Goal: Information Seeking & Learning: Understand process/instructions

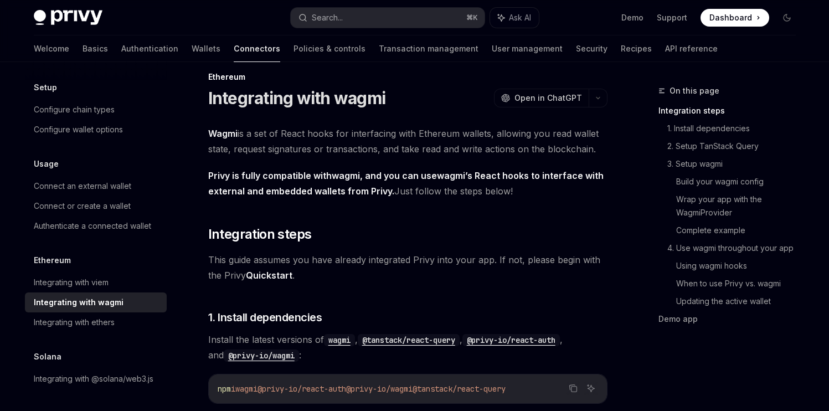
scroll to position [16, 0]
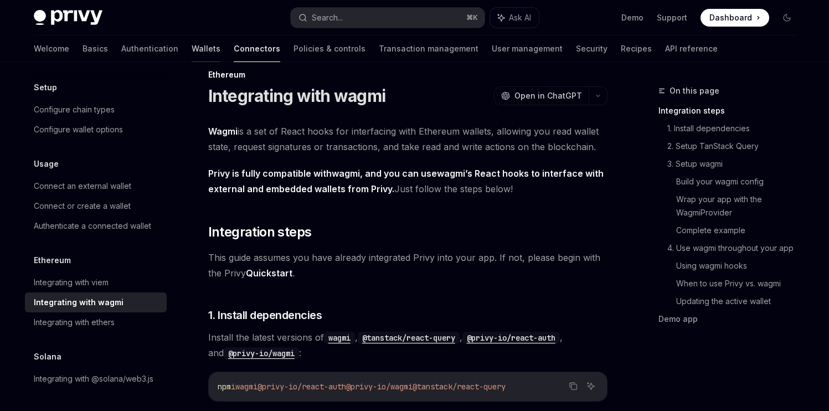
click at [192, 44] on link "Wallets" at bounding box center [206, 48] width 29 height 27
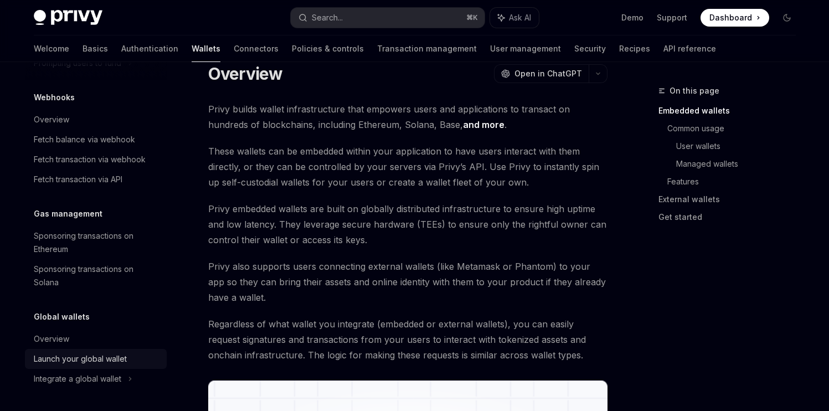
scroll to position [276, 0]
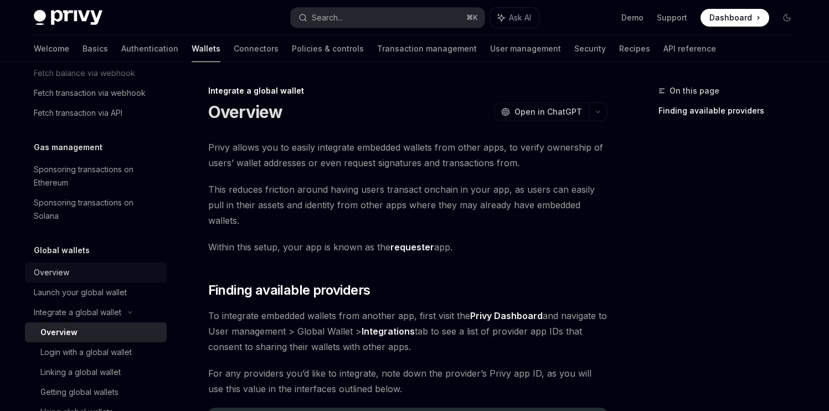
scroll to position [687, 0]
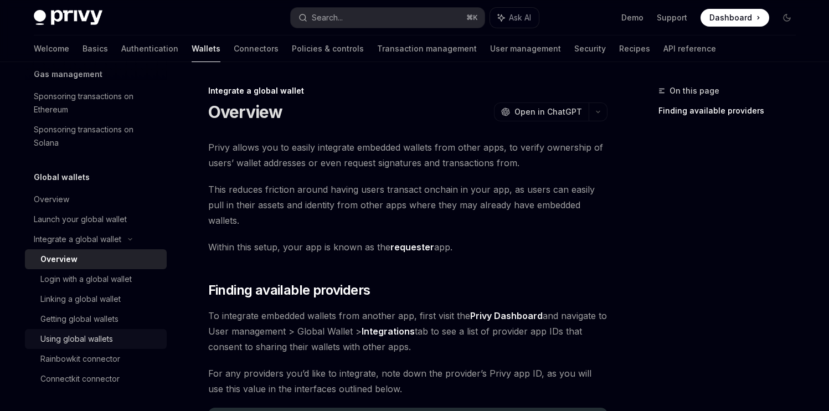
click at [90, 340] on div "Using global wallets" at bounding box center [76, 338] width 73 height 13
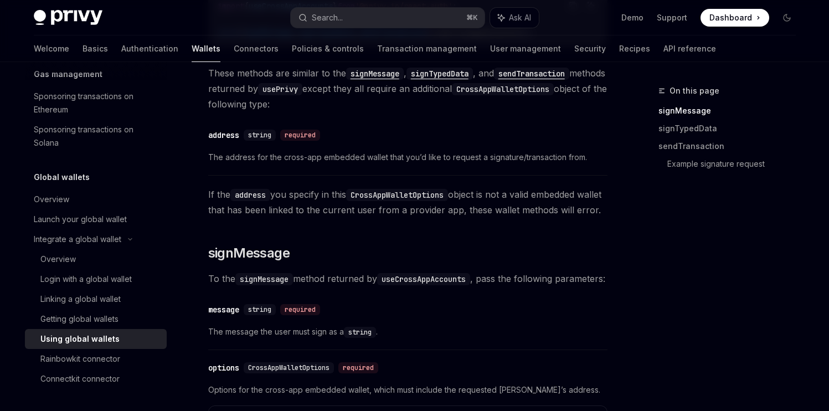
scroll to position [155, 0]
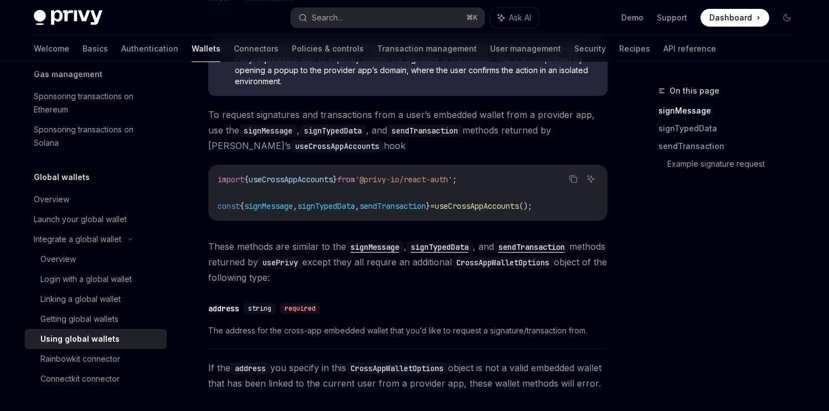
click at [586, 202] on code "import { useCrossAppAccounts } from '@privy-io/react-auth' ; const { signMessag…" at bounding box center [408, 193] width 381 height 40
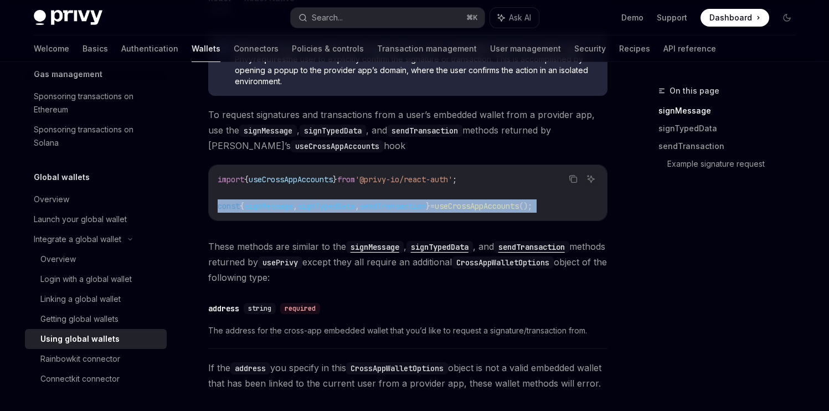
drag, startPoint x: 586, startPoint y: 202, endPoint x: 212, endPoint y: 203, distance: 373.4
click at [212, 203] on div "import { useCrossAppAccounts } from '@privy-io/react-auth' ; const { signMessag…" at bounding box center [408, 192] width 398 height 55
copy code "const { signMessage , signTypedData , sendTransaction } = useCrossAppAccounts (…"
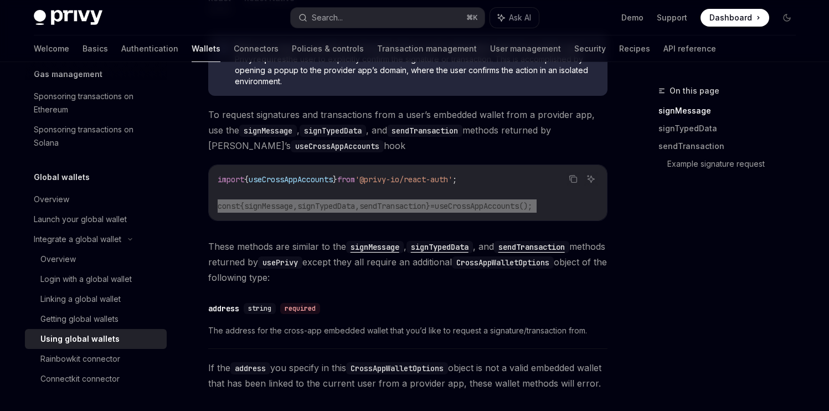
scroll to position [0, 0]
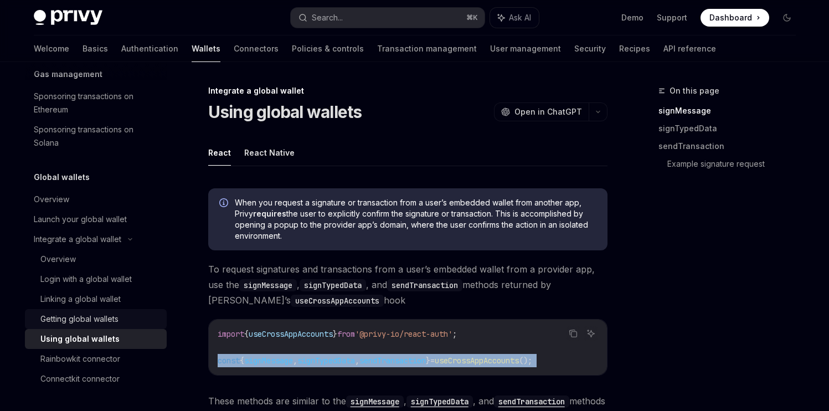
click at [97, 322] on div "Getting global wallets" at bounding box center [79, 318] width 78 height 13
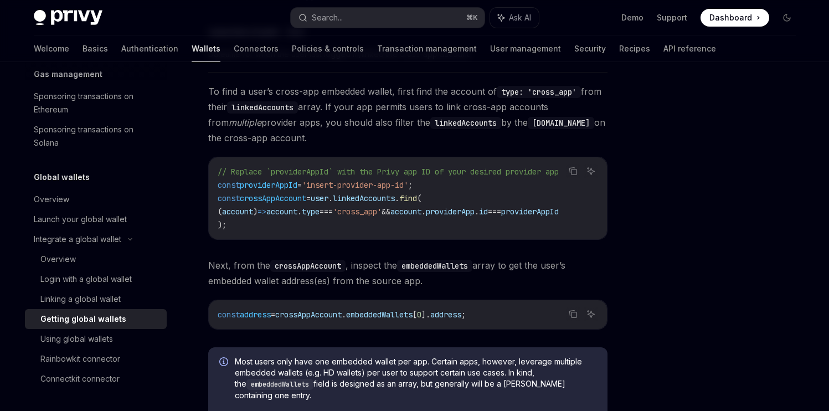
scroll to position [734, 0]
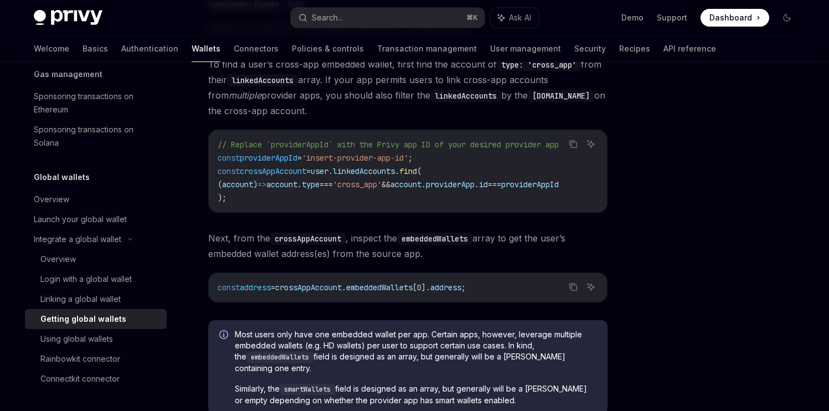
click at [251, 210] on div "// Replace `providerAppId` with the Privy app ID of your desired provider app c…" at bounding box center [408, 171] width 398 height 82
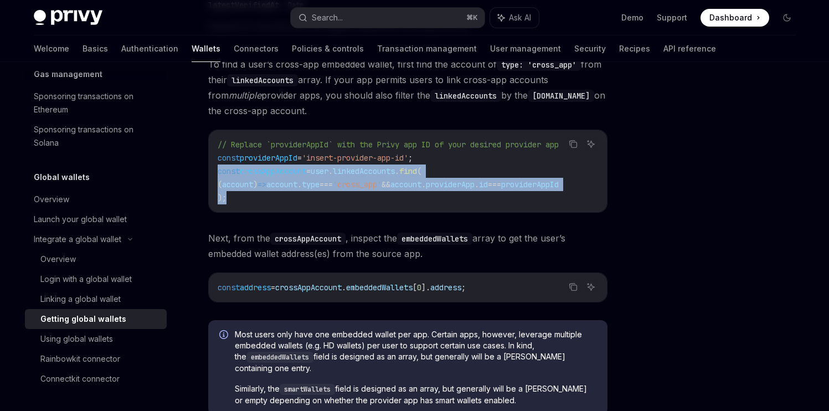
drag, startPoint x: 244, startPoint y: 204, endPoint x: 205, endPoint y: 170, distance: 52.6
click at [227, 199] on code "// Replace `providerAppId` with the Privy app ID of your desired provider app c…" at bounding box center [408, 171] width 381 height 66
drag, startPoint x: 228, startPoint y: 199, endPoint x: 213, endPoint y: 175, distance: 28.8
click at [213, 175] on div "// Replace `providerAppId` with the Privy app ID of your desired provider app c…" at bounding box center [408, 171] width 398 height 82
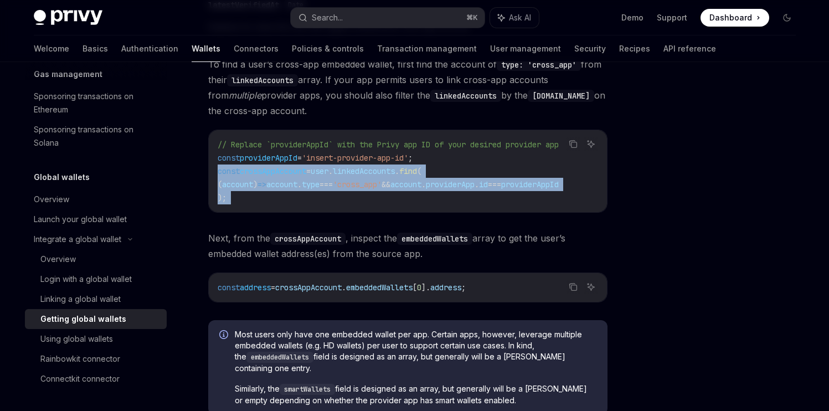
click at [305, 196] on code "// Replace `providerAppId` with the Privy app ID of your desired provider app c…" at bounding box center [408, 171] width 381 height 66
drag, startPoint x: 260, startPoint y: 199, endPoint x: 212, endPoint y: 172, distance: 54.6
click at [212, 172] on div "// Replace `providerAppId` with the Privy app ID of your desired provider app c…" at bounding box center [408, 171] width 398 height 82
click at [326, 192] on code "// Replace `providerAppId` with the Privy app ID of your desired provider app c…" at bounding box center [408, 171] width 381 height 66
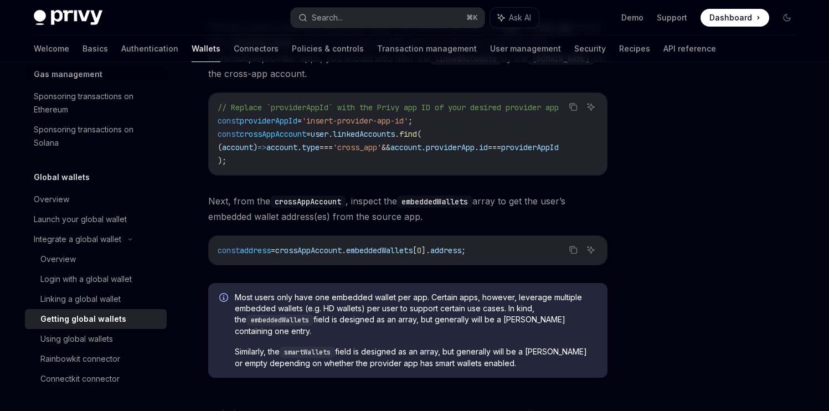
scroll to position [775, 0]
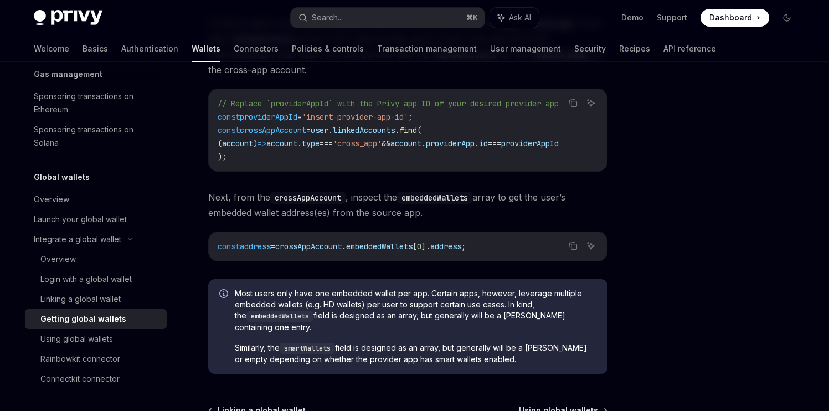
click at [250, 156] on code "// Replace `providerAppId` with the Privy app ID of your desired provider app c…" at bounding box center [408, 130] width 381 height 66
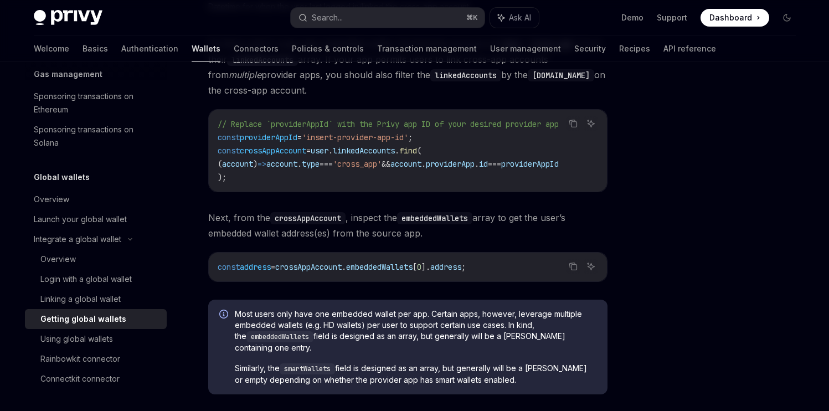
scroll to position [0, 0]
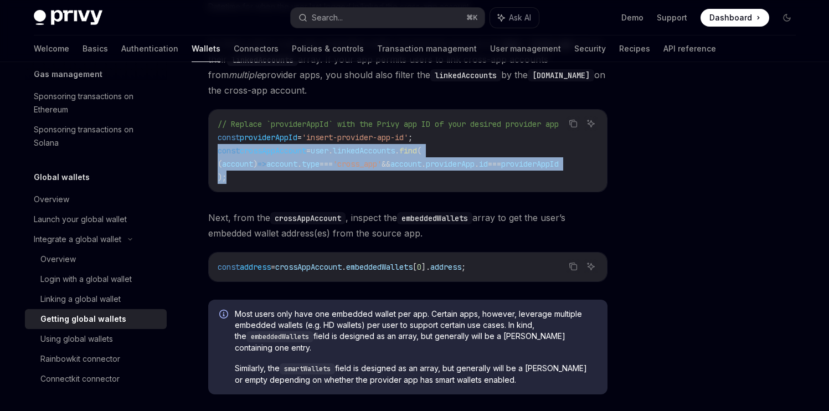
drag, startPoint x: 254, startPoint y: 184, endPoint x: 204, endPoint y: 151, distance: 59.2
copy code "const crossAppAccount = user . linkedAccounts . find ( ( account ) => account .…"
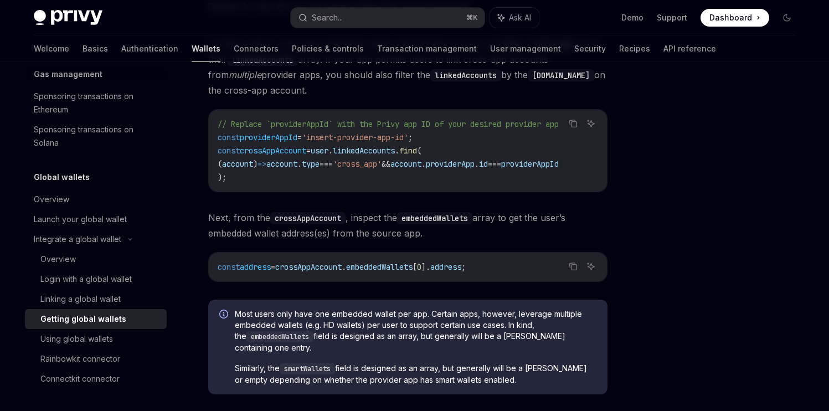
click at [319, 271] on span "crossAppAccount" at bounding box center [308, 267] width 66 height 10
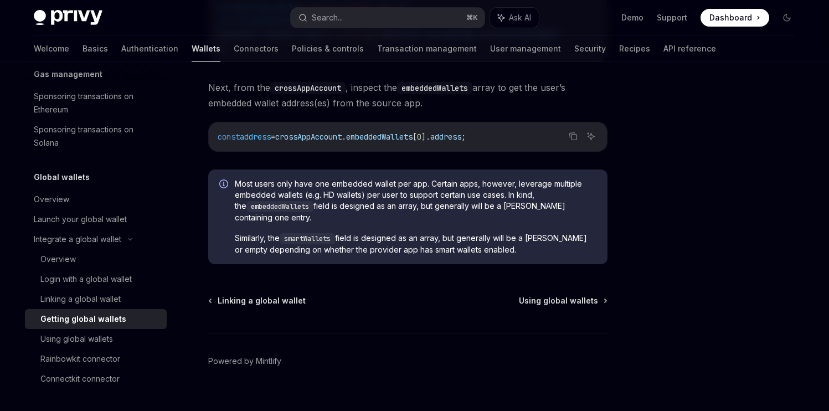
scroll to position [906, 0]
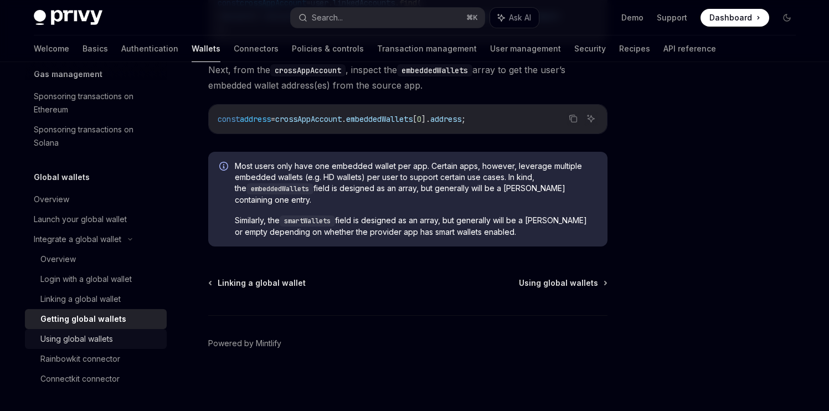
click at [114, 338] on div "Using global wallets" at bounding box center [100, 338] width 120 height 13
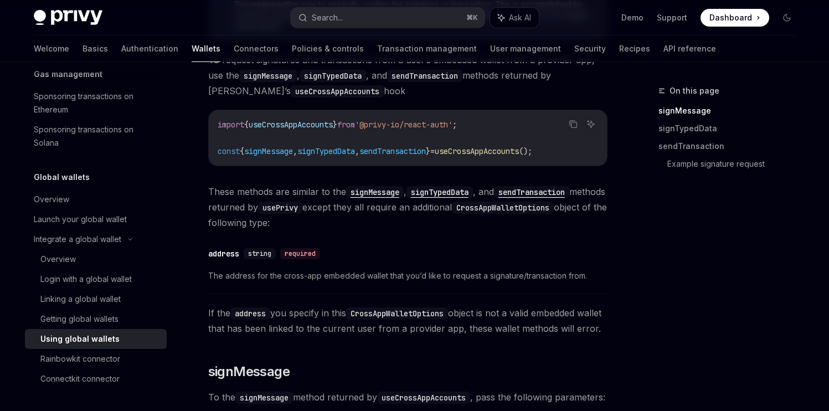
scroll to position [207, 0]
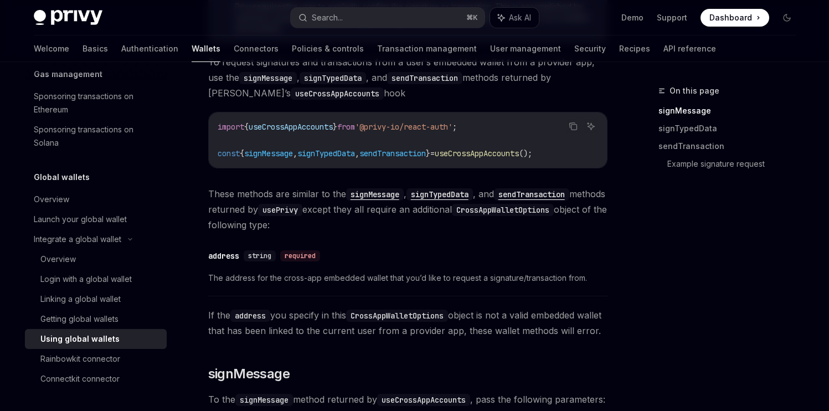
drag, startPoint x: 366, startPoint y: 201, endPoint x: 501, endPoint y: 174, distance: 137.2
click at [366, 201] on span "These methods are similar to the signMessage , signTypedData , and sendTransact…" at bounding box center [407, 209] width 399 height 47
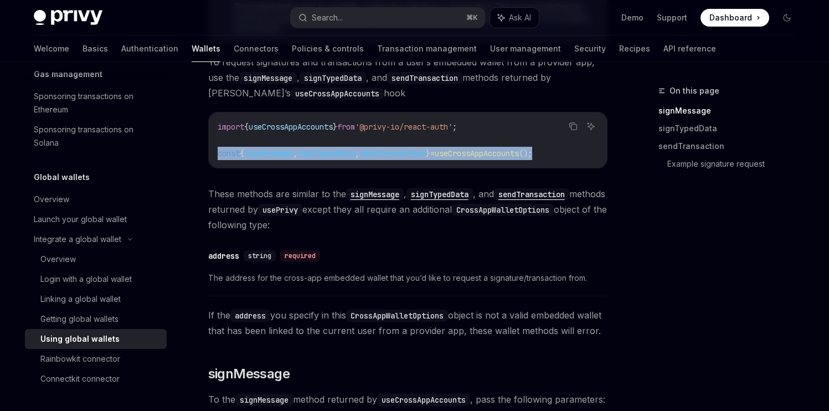
drag, startPoint x: 586, startPoint y: 153, endPoint x: 214, endPoint y: 156, distance: 371.2
click at [214, 156] on div "import { useCrossAppAccounts } from '@privy-io/react-auth' ; const { signMessag…" at bounding box center [408, 139] width 398 height 55
copy span "const { signMessage , signTypedData , sendTransaction } = useCrossAppAccounts (…"
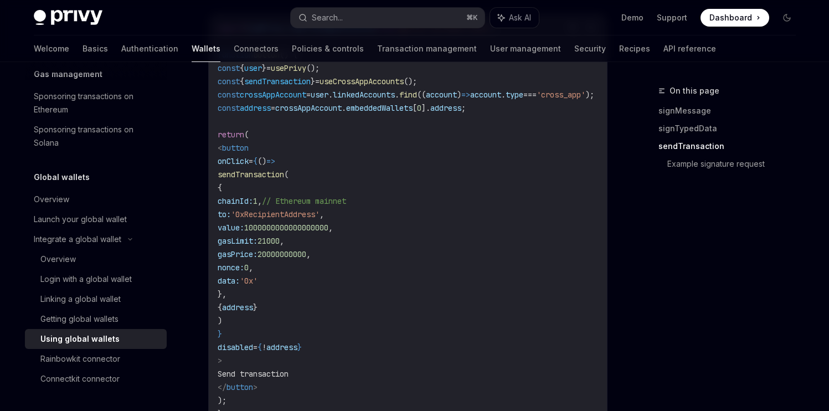
scroll to position [1248, 0]
click at [258, 244] on span "gasLimit:" at bounding box center [238, 239] width 40 height 10
click at [323, 307] on code "import { usePrivy , useCrossAppAccounts } from '@privy-io/react-auth' ; functio…" at bounding box center [419, 218] width 403 height 399
click at [319, 297] on code "import { usePrivy , useCrossAppAccounts } from '@privy-io/react-auth' ; functio…" at bounding box center [419, 218] width 403 height 399
drag, startPoint x: 407, startPoint y: 252, endPoint x: 477, endPoint y: 232, distance: 73.3
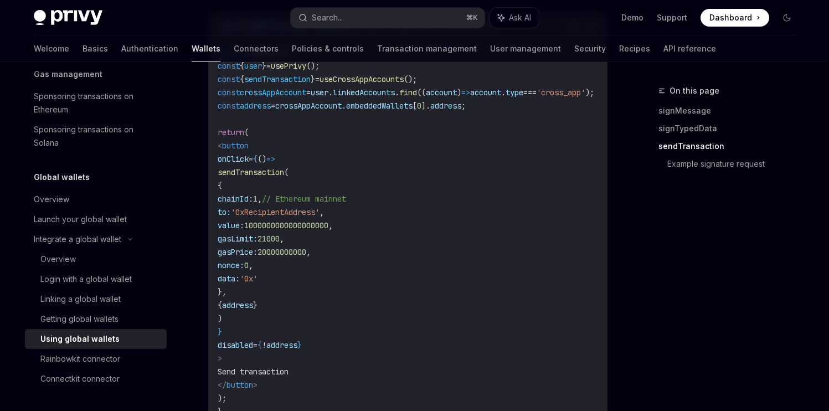
click at [263, 233] on code "import { usePrivy , useCrossAppAccounts } from '@privy-io/react-auth' ; functio…" at bounding box center [419, 218] width 403 height 399
copy code "chainId: 1 , // Ethereum mainnet to: '0xRecipientAddress' , value: 100000000000…"
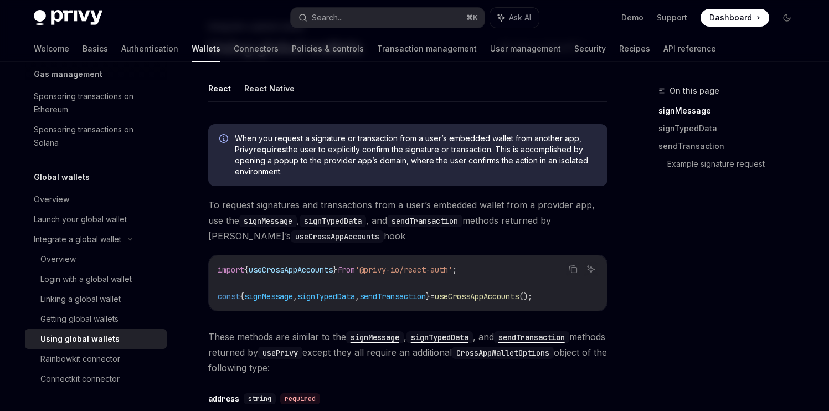
scroll to position [80, 0]
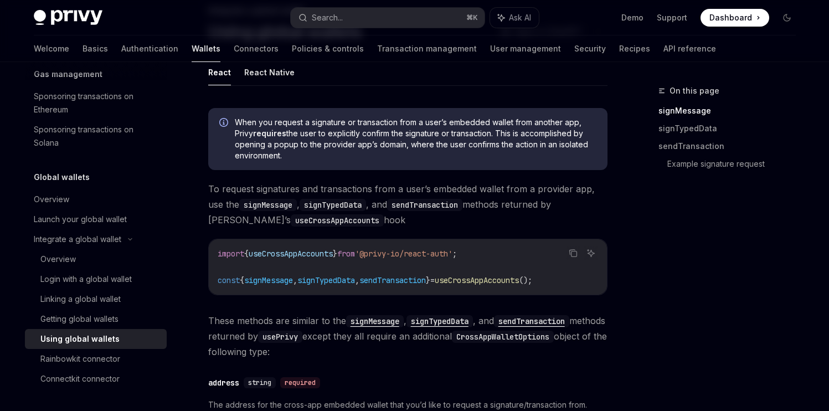
click at [416, 273] on code "import { useCrossAppAccounts } from '@privy-io/react-auth' ; const { signMessag…" at bounding box center [408, 267] width 381 height 40
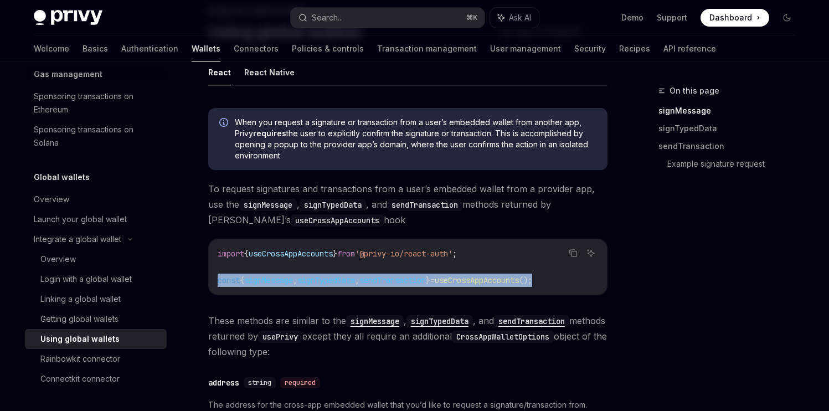
drag, startPoint x: 572, startPoint y: 282, endPoint x: 203, endPoint y: 274, distance: 369.1
copy span "const { signMessage , signTypedData , sendTransaction } = useCrossAppAccounts (…"
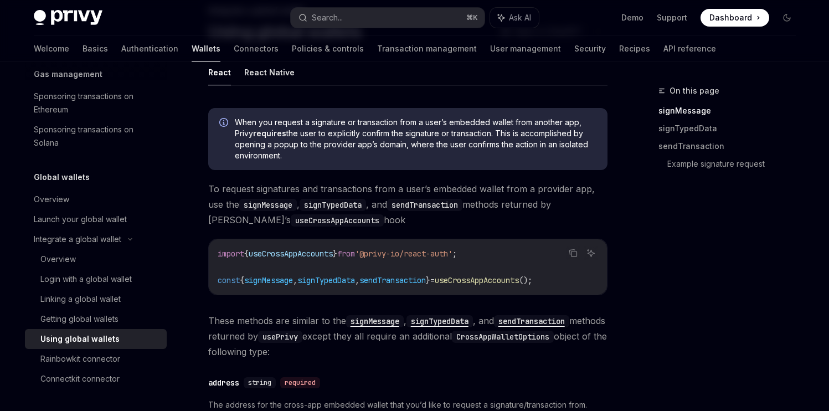
click at [270, 269] on code "import { useCrossAppAccounts } from '@privy-io/react-auth' ; const { signMessag…" at bounding box center [408, 267] width 381 height 40
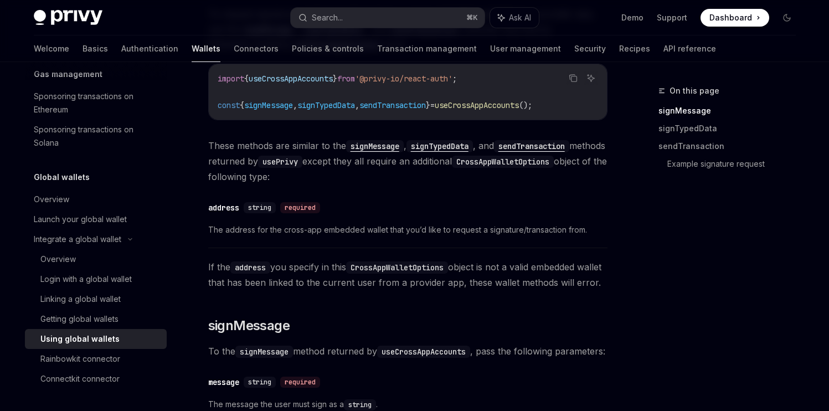
scroll to position [275, 0]
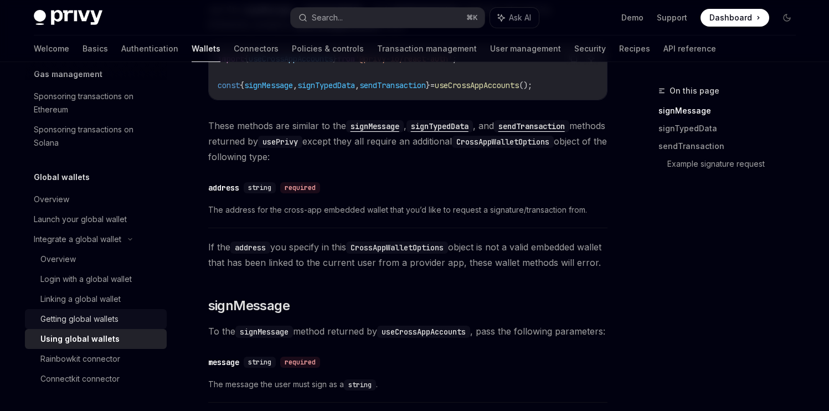
drag, startPoint x: 121, startPoint y: 304, endPoint x: 114, endPoint y: 314, distance: 12.3
click at [121, 305] on div "Linking a global wallet" at bounding box center [100, 299] width 120 height 13
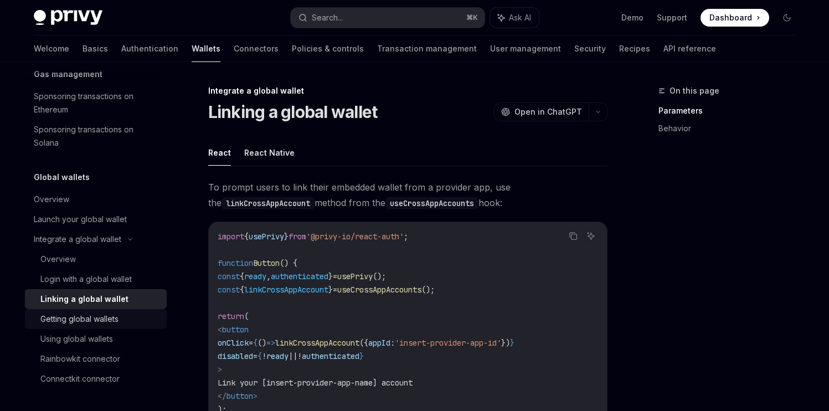
click at [114, 316] on div "Getting global wallets" at bounding box center [79, 318] width 78 height 13
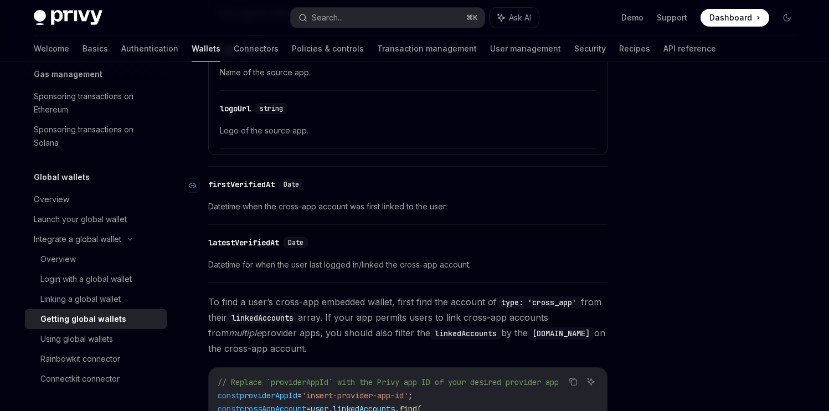
scroll to position [750, 0]
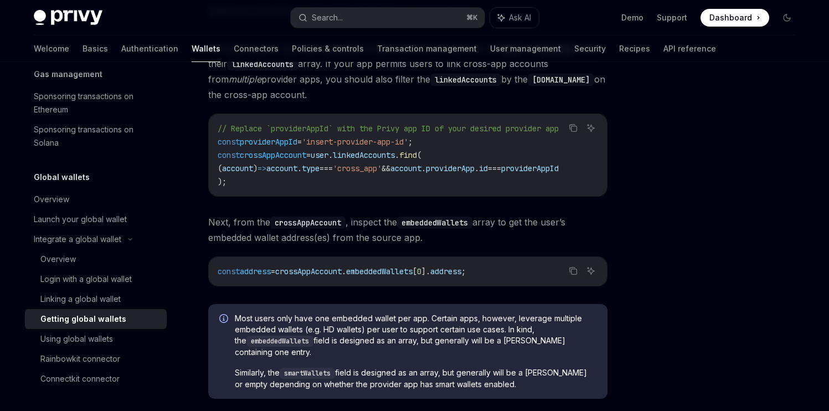
click at [281, 186] on div "// Replace `providerAppId` with the Privy app ID of your desired provider app c…" at bounding box center [408, 155] width 398 height 82
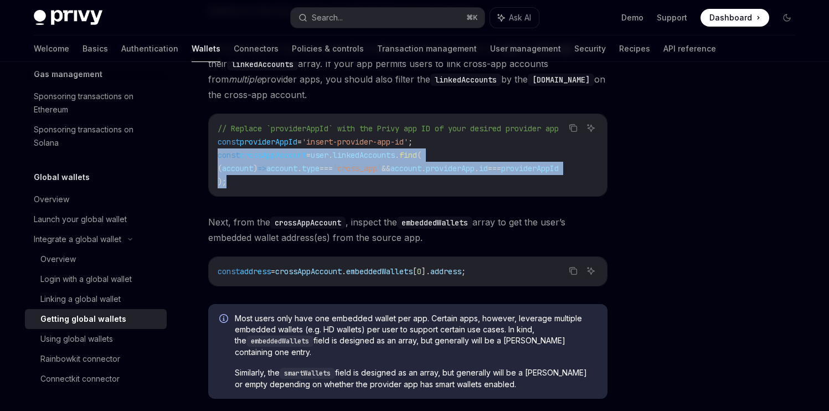
drag, startPoint x: 235, startPoint y: 177, endPoint x: 209, endPoint y: 153, distance: 35.3
click at [209, 153] on div "// Replace `providerAppId` with the Privy app ID of your desired provider app c…" at bounding box center [408, 155] width 398 height 82
copy code "const crossAppAccount = user . linkedAccounts . find ( ( account ) => account .…"
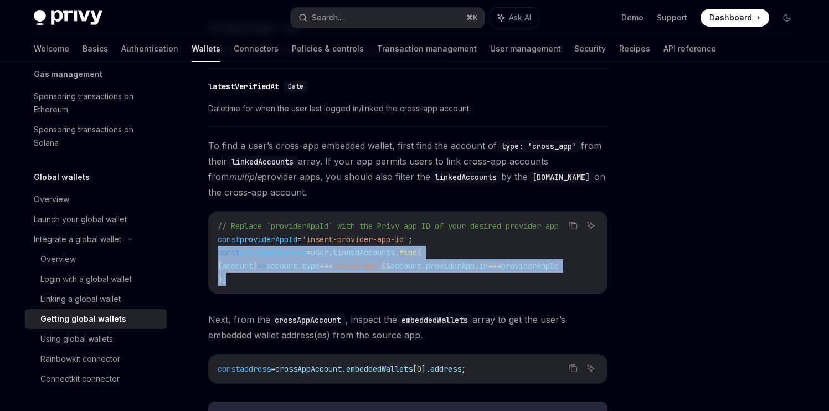
scroll to position [654, 0]
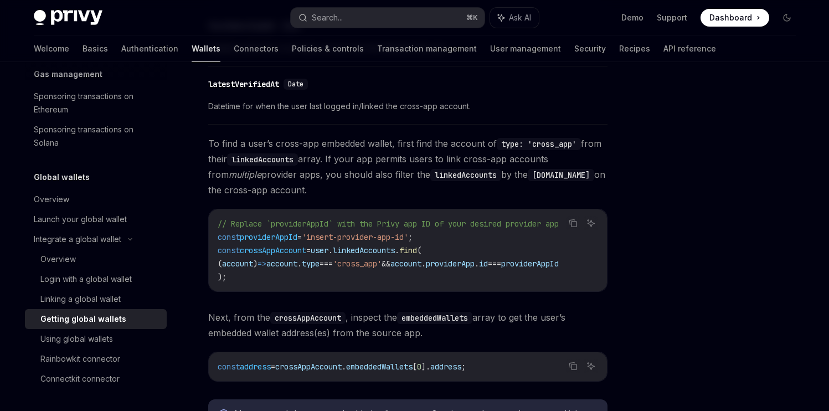
drag, startPoint x: 274, startPoint y: 271, endPoint x: 264, endPoint y: 274, distance: 10.9
click at [274, 271] on code "// Replace `providerAppId` with the Privy app ID of your desired provider app c…" at bounding box center [408, 250] width 381 height 66
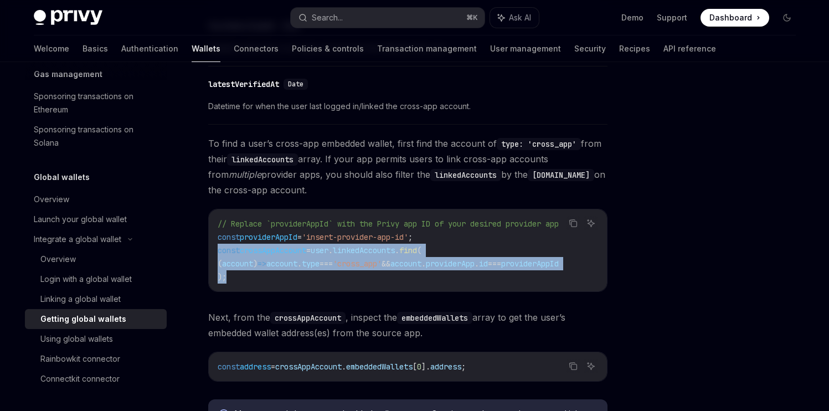
drag, startPoint x: 231, startPoint y: 275, endPoint x: 217, endPoint y: 253, distance: 26.1
click at [218, 253] on code "// Replace `providerAppId` with the Privy app ID of your desired provider app c…" at bounding box center [408, 250] width 381 height 66
copy code "const crossAppAccount = user . linkedAccounts . find ( ( account ) => account .…"
click at [58, 335] on div "Using global wallets" at bounding box center [76, 338] width 73 height 13
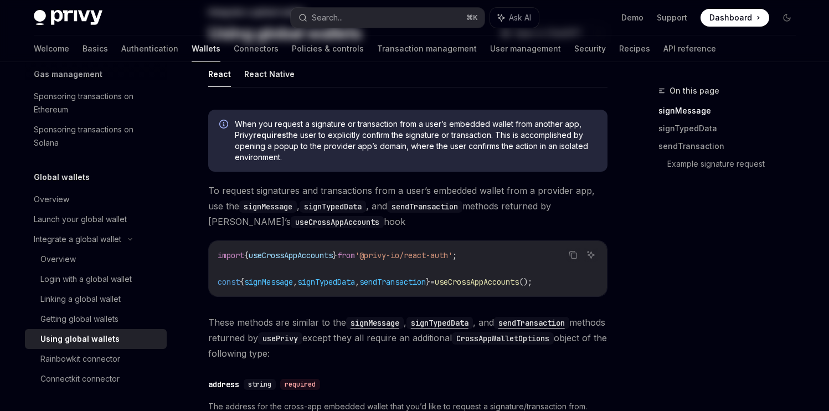
type textarea "*"
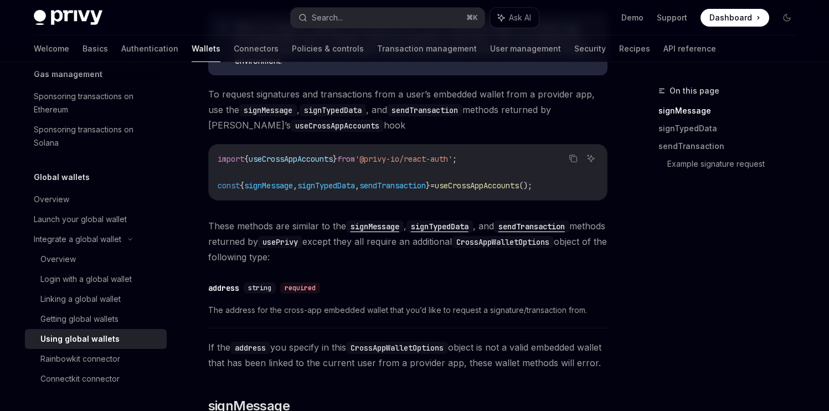
scroll to position [163, 0]
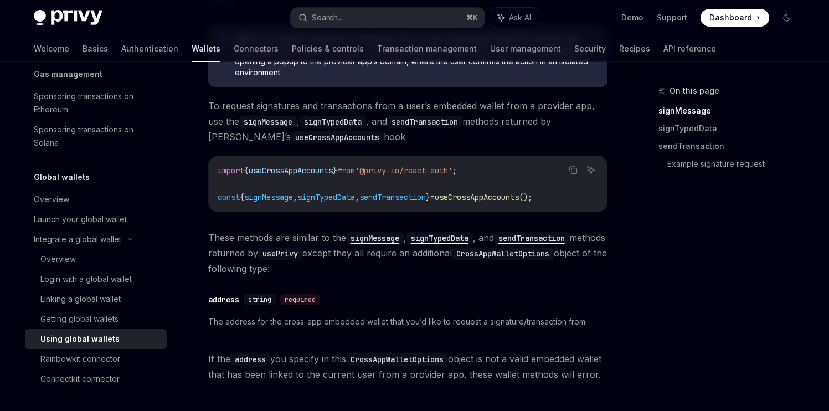
click at [532, 195] on span "();" at bounding box center [525, 197] width 13 height 10
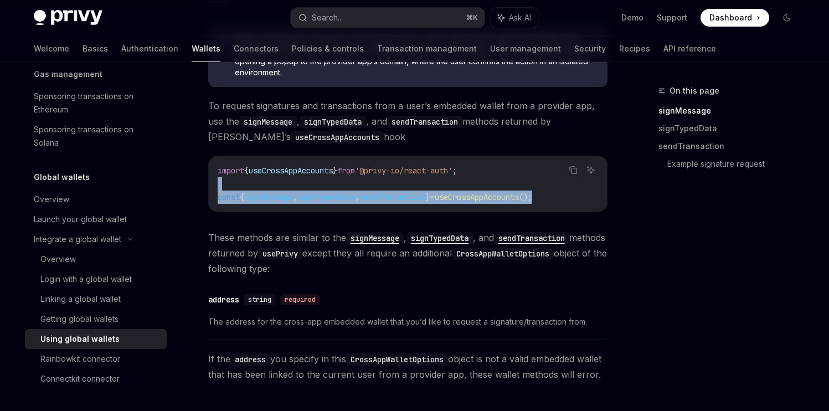
drag, startPoint x: 558, startPoint y: 199, endPoint x: 215, endPoint y: 184, distance: 343.2
click at [216, 184] on div "import { useCrossAppAccounts } from '@privy-io/react-auth' ; const { signMessag…" at bounding box center [408, 183] width 398 height 55
copy code "const { signMessage , signTypedData , sendTransaction } = useCrossAppAccounts (…"
